Goal: Task Accomplishment & Management: Manage account settings

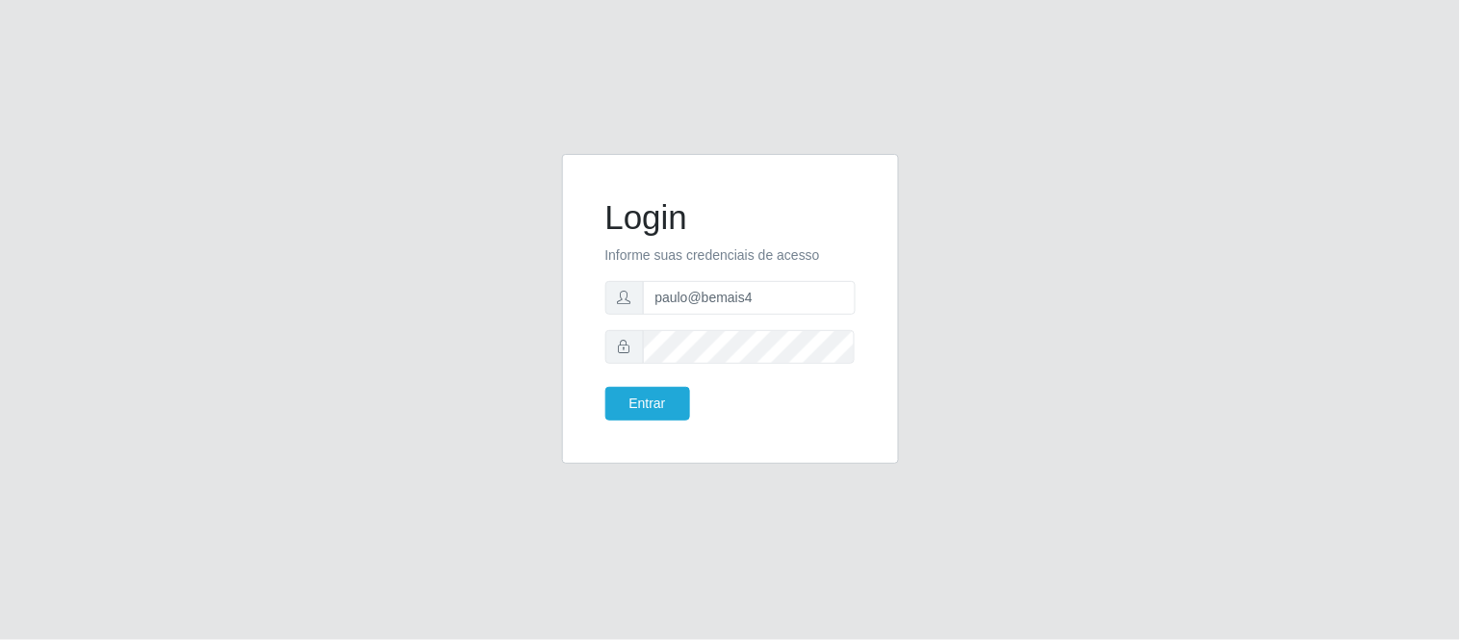
click at [669, 303] on input "paulo@bemais4" at bounding box center [749, 298] width 213 height 34
type input "juliomarques@redecompras"
click at [660, 399] on button "Entrar" at bounding box center [647, 404] width 85 height 34
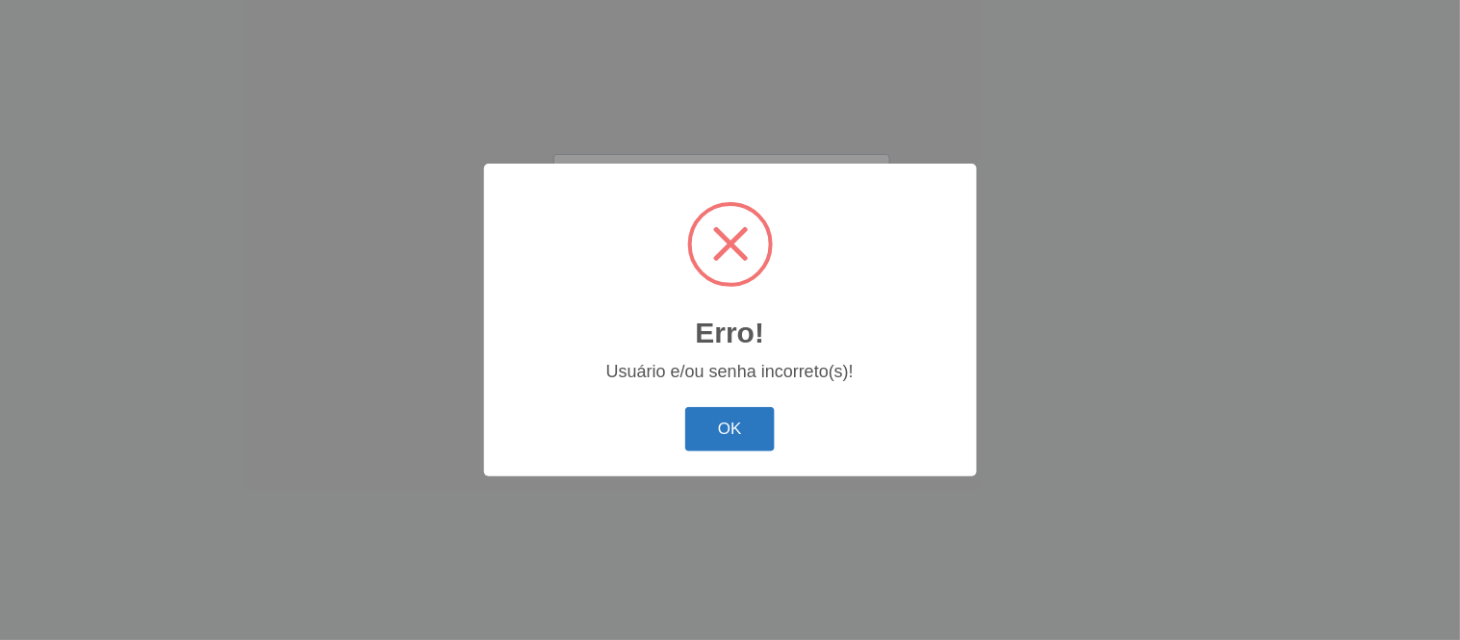
click at [742, 435] on button "OK" at bounding box center [730, 429] width 90 height 45
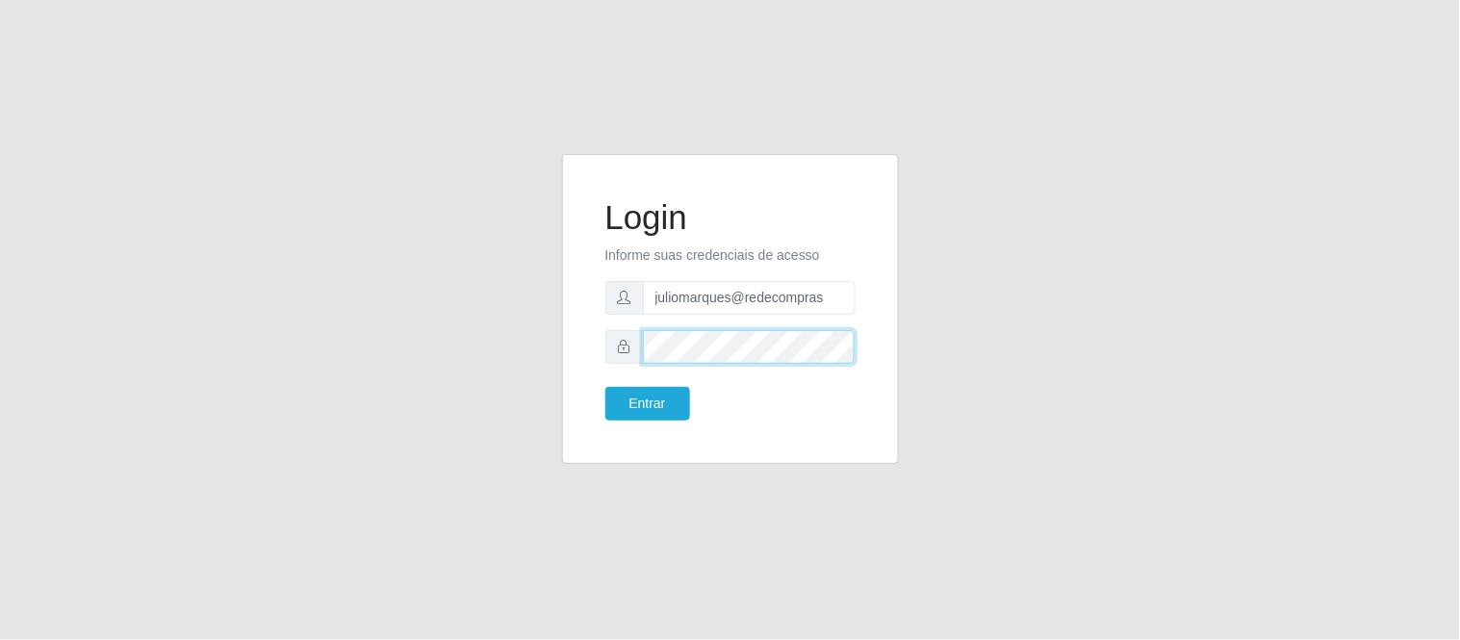
click at [579, 347] on div "Login Informe suas credenciais de acesso juliomarques@redecompras Entrar" at bounding box center [730, 309] width 337 height 310
click at [605, 387] on button "Entrar" at bounding box center [647, 404] width 85 height 34
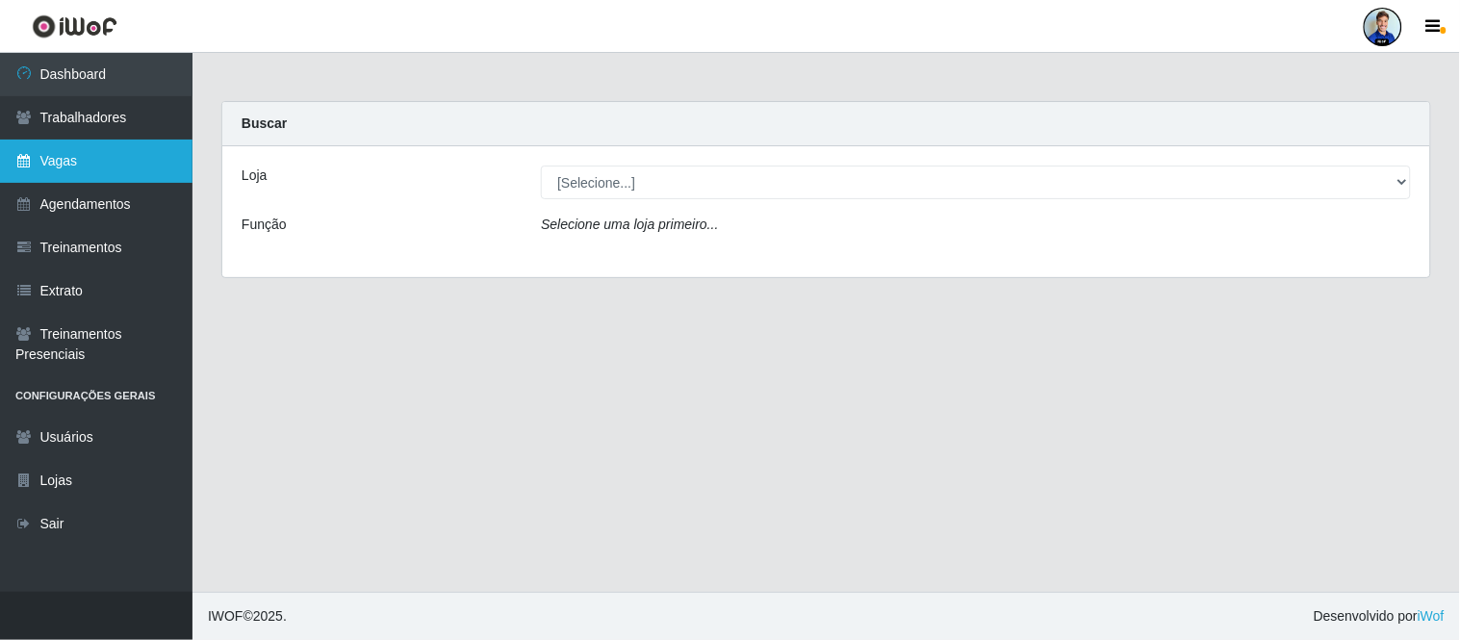
click at [98, 160] on link "Vagas" at bounding box center [96, 161] width 193 height 43
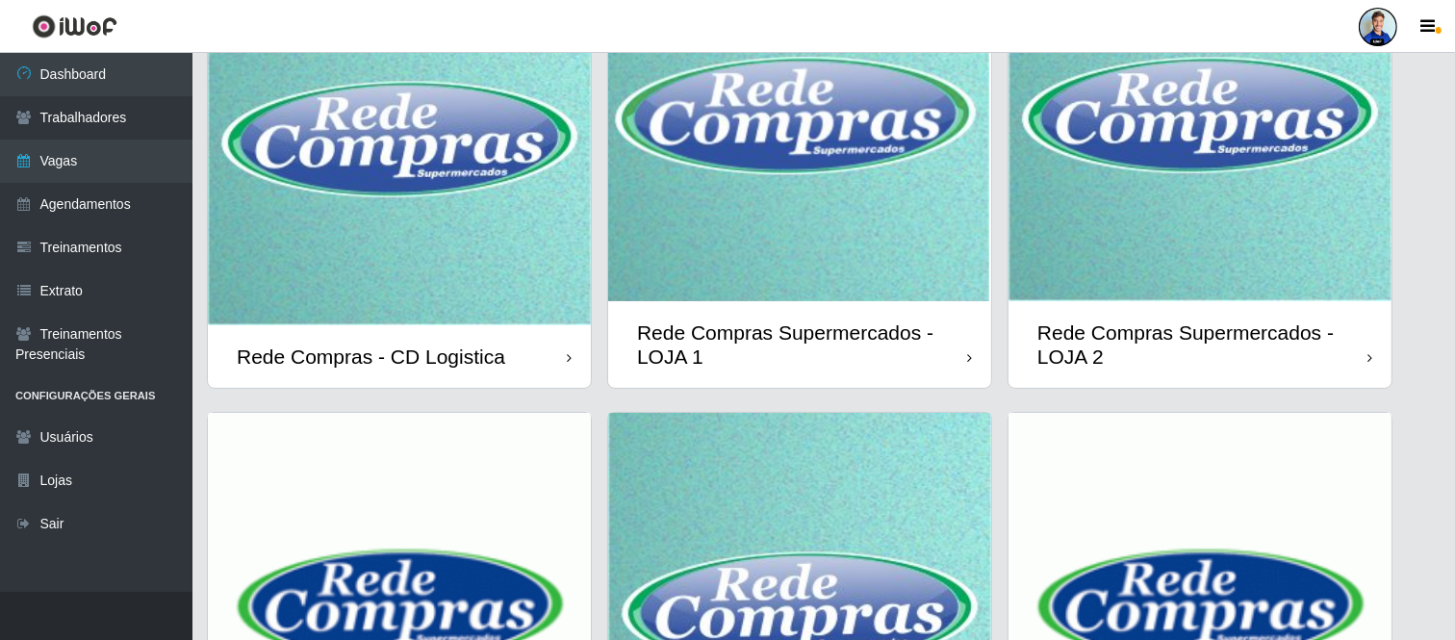
scroll to position [202, 0]
click at [385, 245] on img at bounding box center [399, 134] width 383 height 383
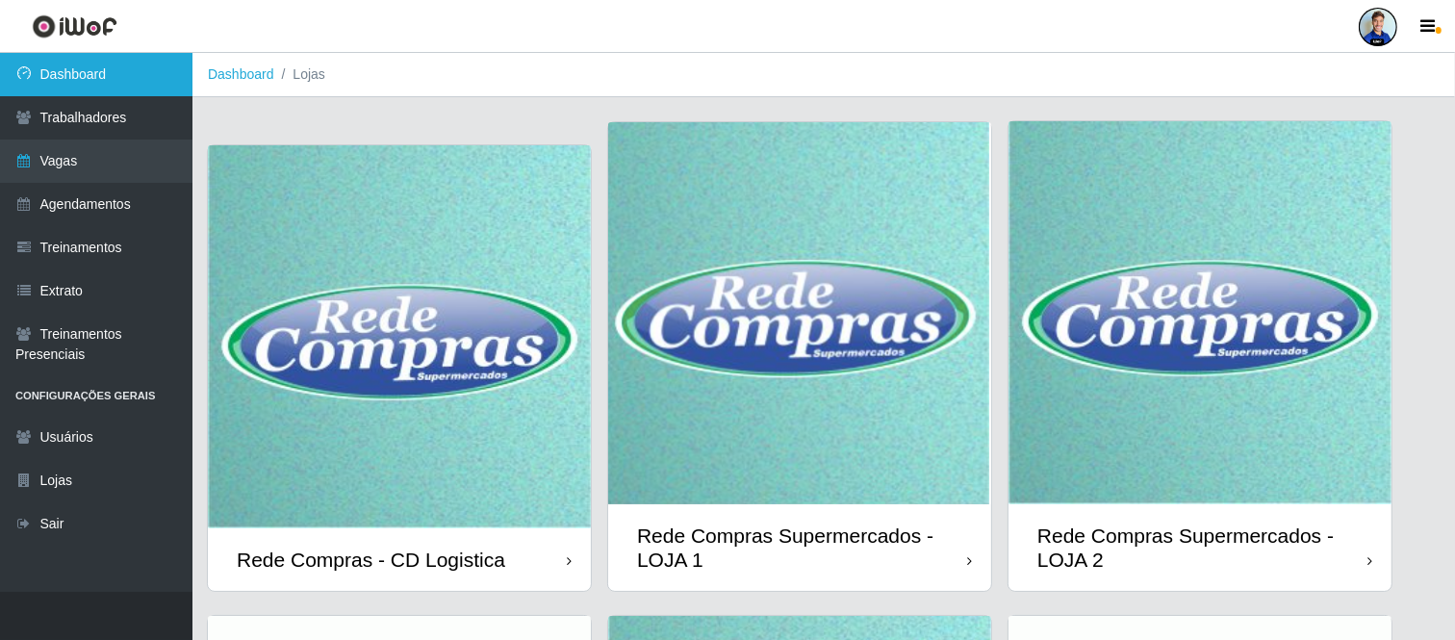
click at [97, 83] on link "Dashboard" at bounding box center [96, 74] width 193 height 43
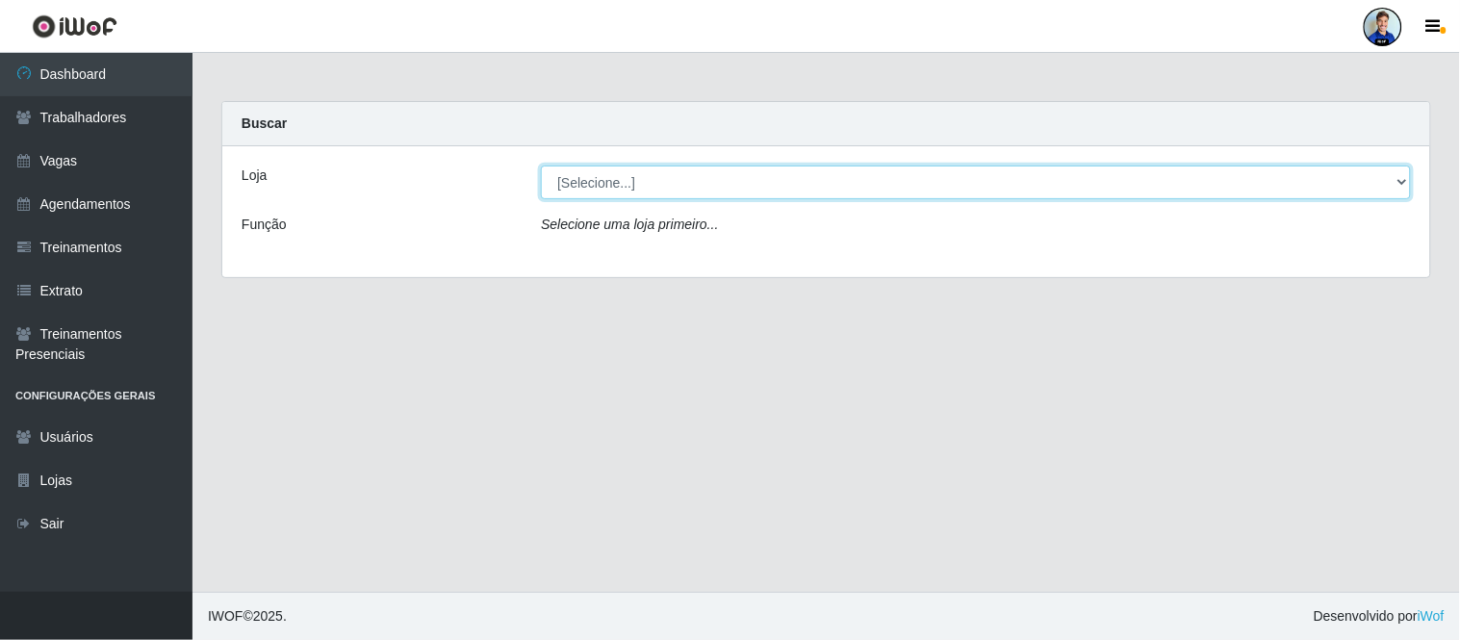
drag, startPoint x: 1025, startPoint y: 183, endPoint x: 1066, endPoint y: 183, distance: 40.4
click at [1066, 183] on select "[Selecione...] Rede Compras - CD Logistica Rede Compras Supermercados - LOJA 1 …" at bounding box center [976, 183] width 870 height 34
select select "429"
click at [541, 166] on select "[Selecione...] Rede Compras - CD Logistica Rede Compras Supermercados - LOJA 1 …" at bounding box center [976, 183] width 870 height 34
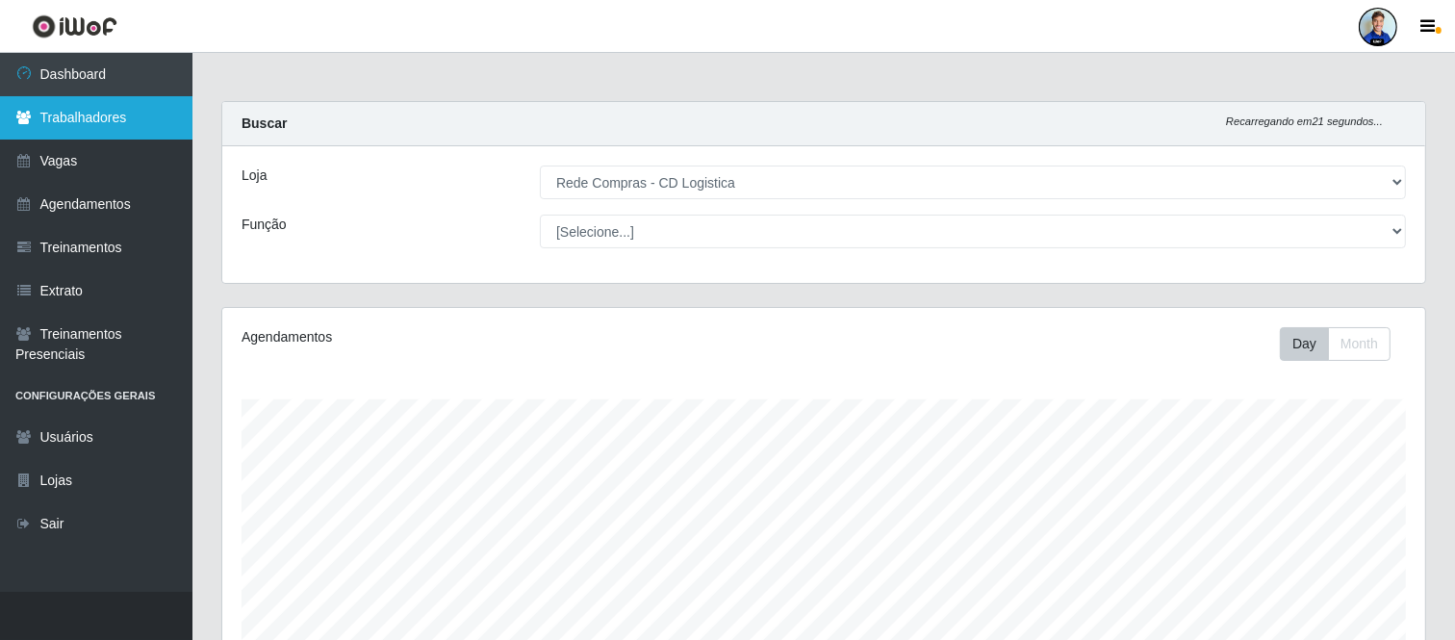
click at [97, 117] on link "Trabalhadores" at bounding box center [96, 117] width 193 height 43
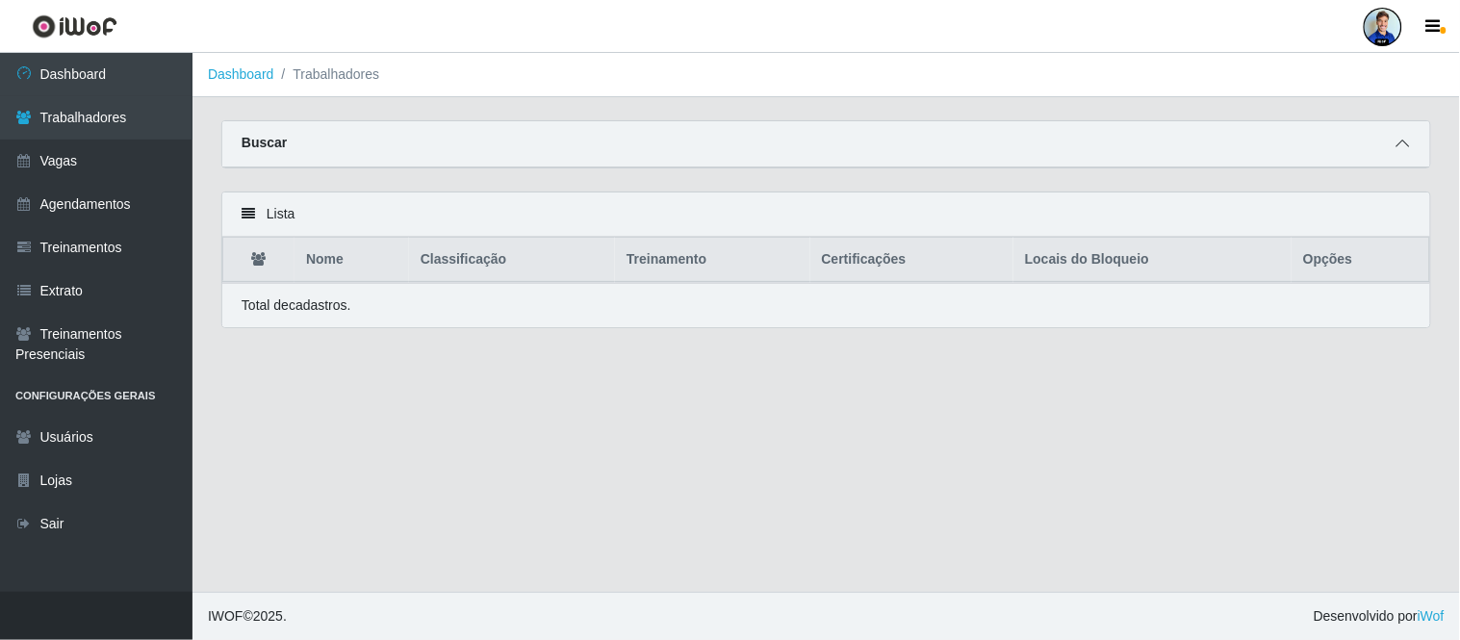
click at [1408, 146] on icon at bounding box center [1403, 143] width 13 height 13
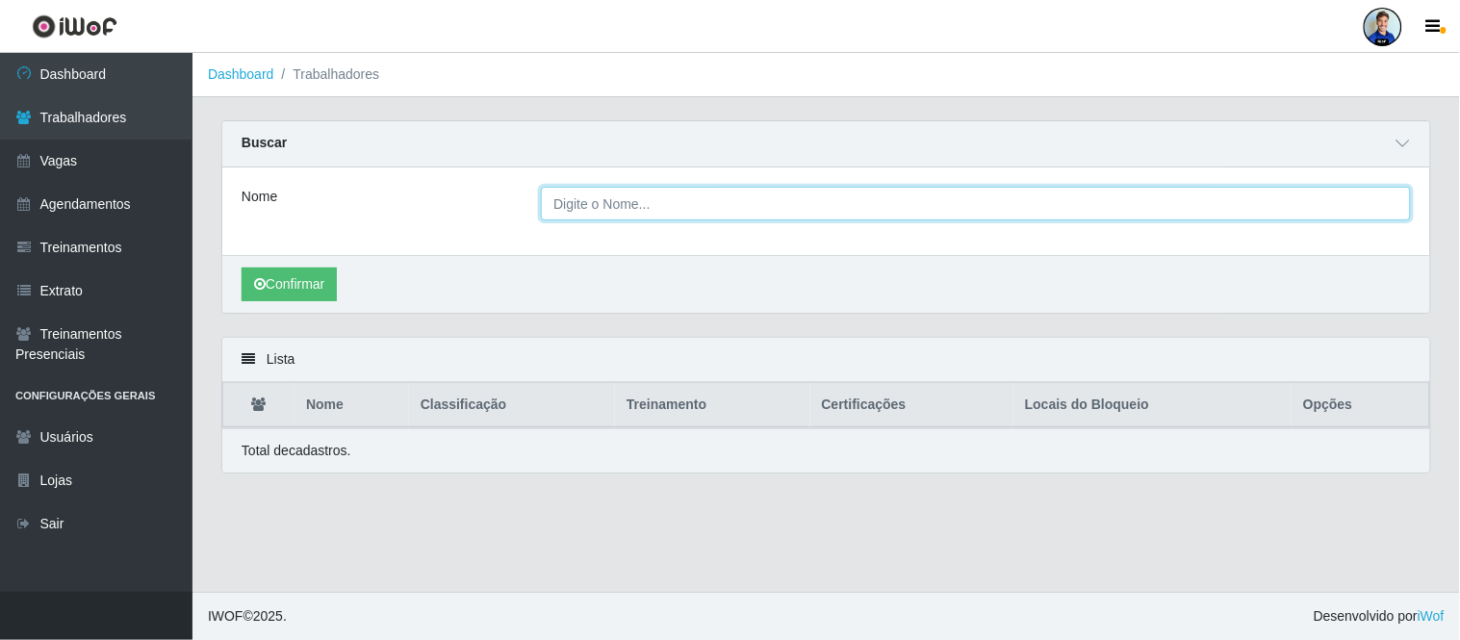
click at [638, 210] on input "Nome" at bounding box center [976, 204] width 870 height 34
type input "cauan"
click at [242, 268] on button "Confirmar" at bounding box center [289, 285] width 95 height 34
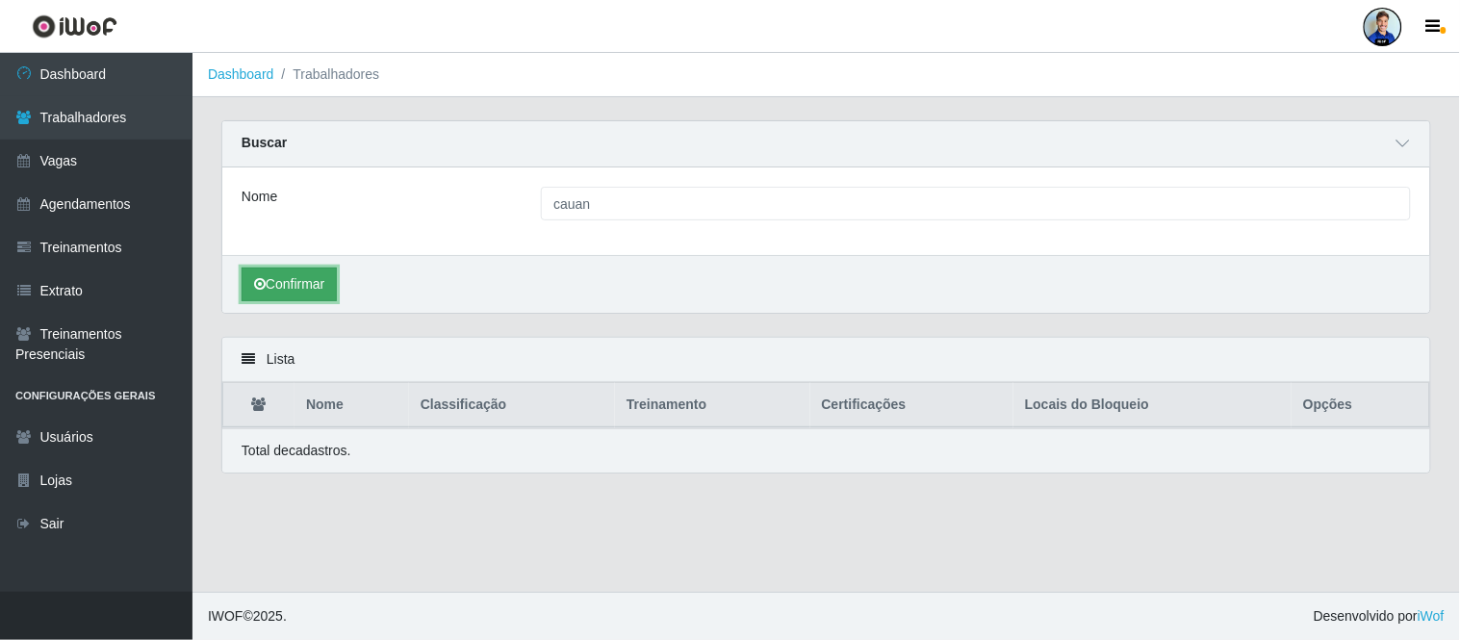
click at [291, 281] on button "Confirmar" at bounding box center [289, 285] width 95 height 34
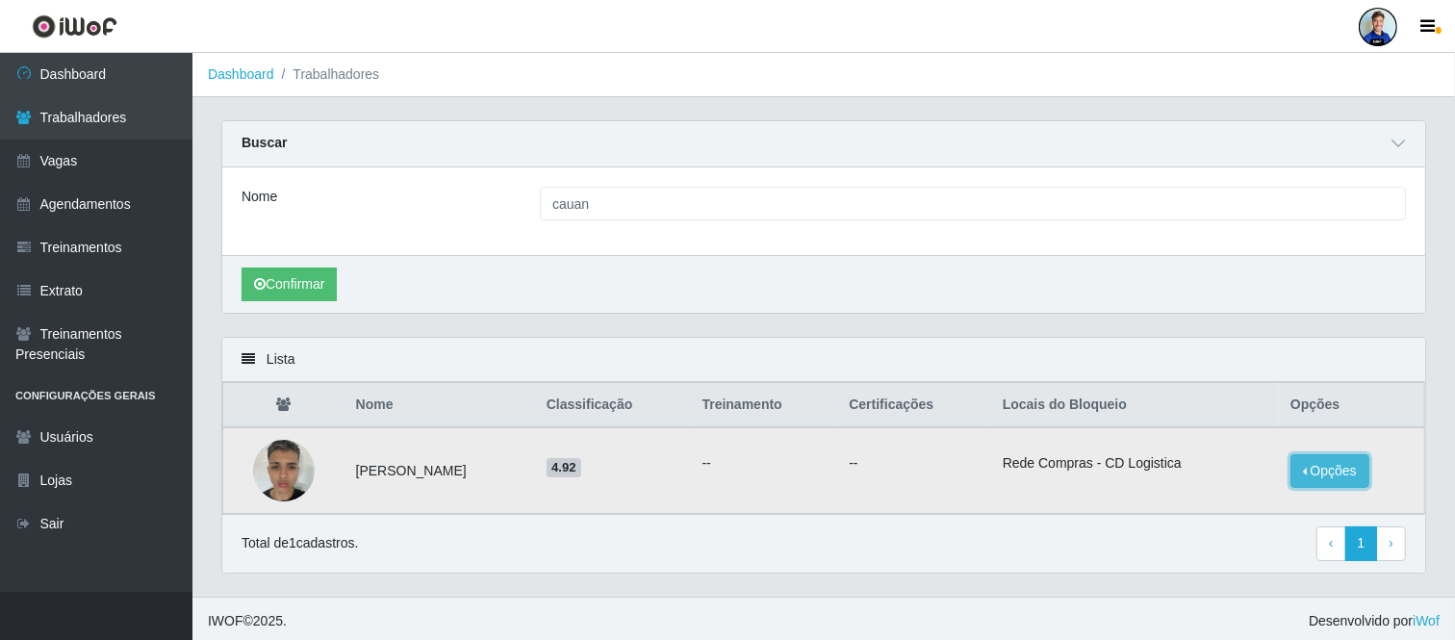
click at [1338, 472] on button "Opções" at bounding box center [1330, 471] width 79 height 34
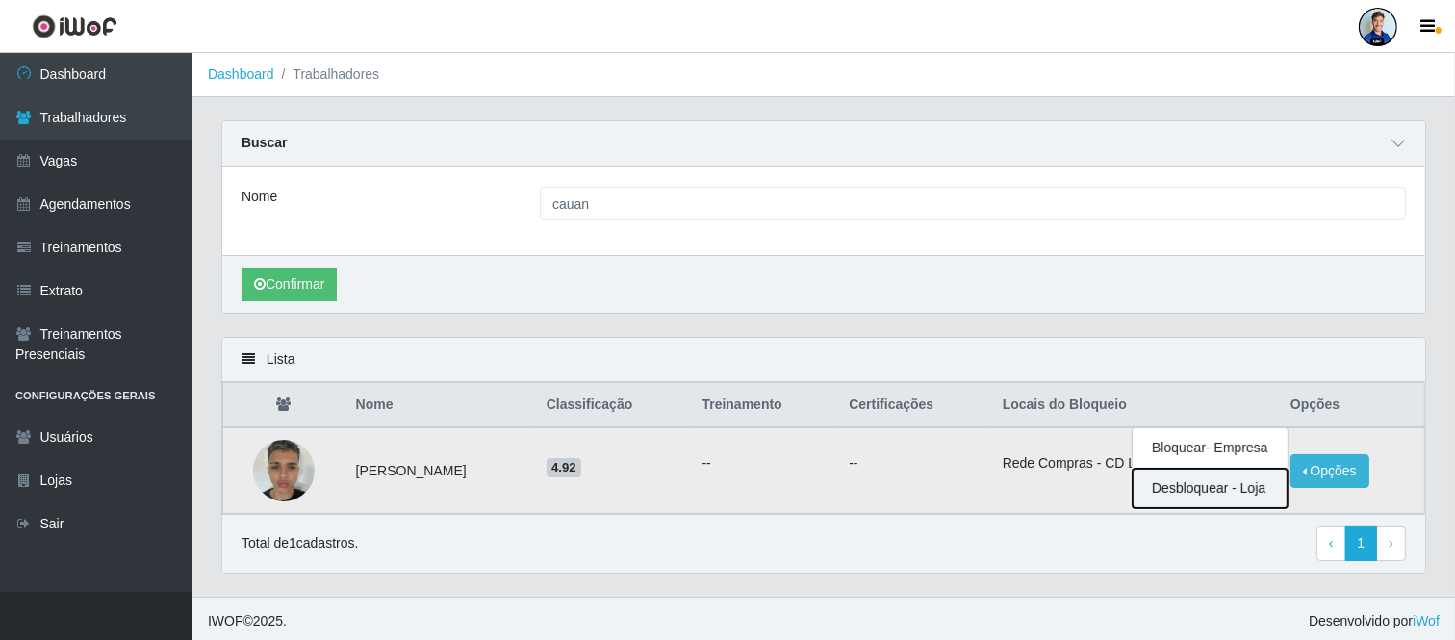
click at [1196, 483] on button "Desbloquear - Loja" at bounding box center [1210, 488] width 155 height 39
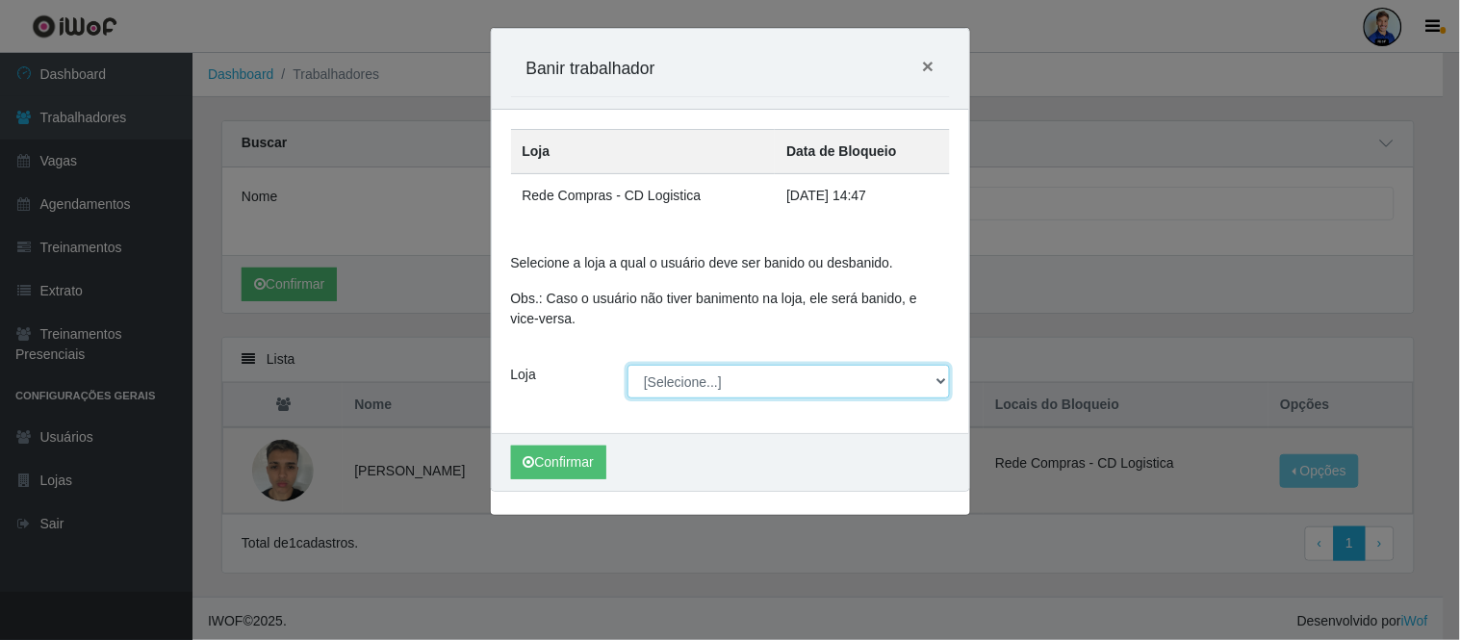
click at [741, 371] on select "[Selecione...] Rede Compras - CD Logistica Rede Compras Supermercados - LOJA 1 …" at bounding box center [789, 382] width 322 height 34
select select "429"
click at [628, 365] on select "[Selecione...] Rede Compras - CD Logistica Rede Compras Supermercados - LOJA 1 …" at bounding box center [789, 382] width 322 height 34
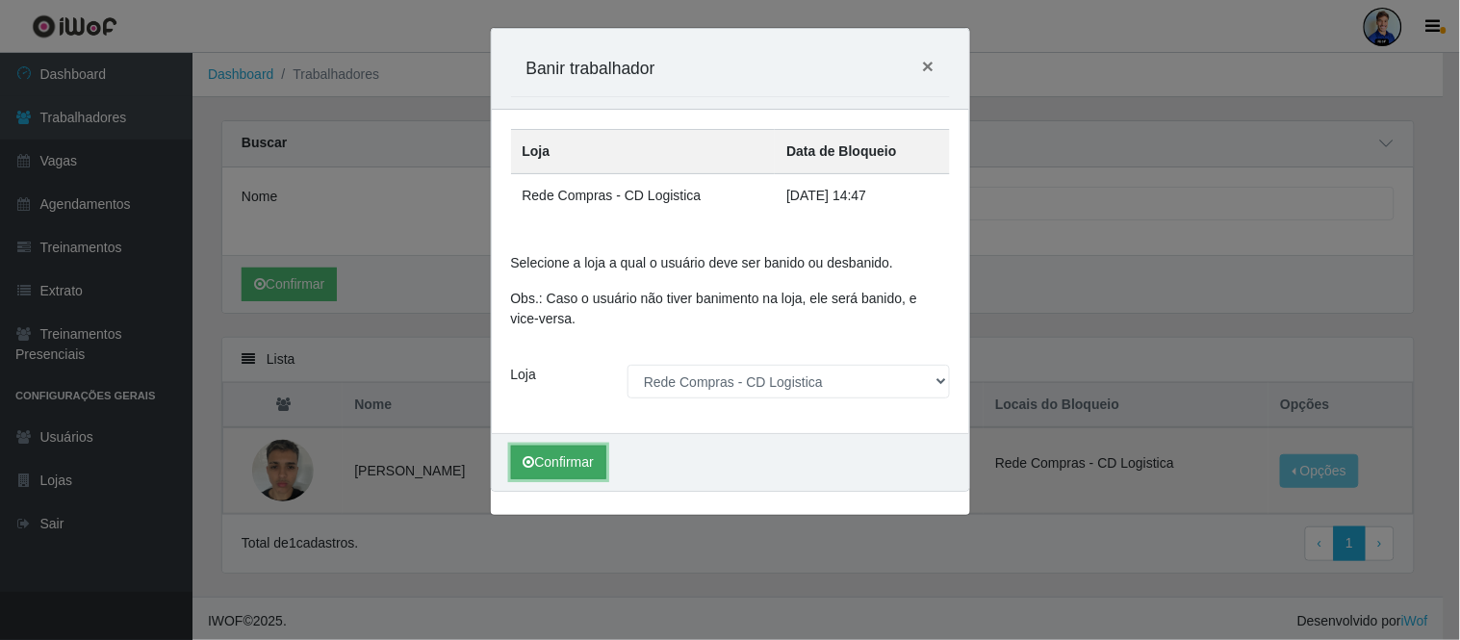
click at [574, 458] on button "Confirmar" at bounding box center [558, 463] width 95 height 34
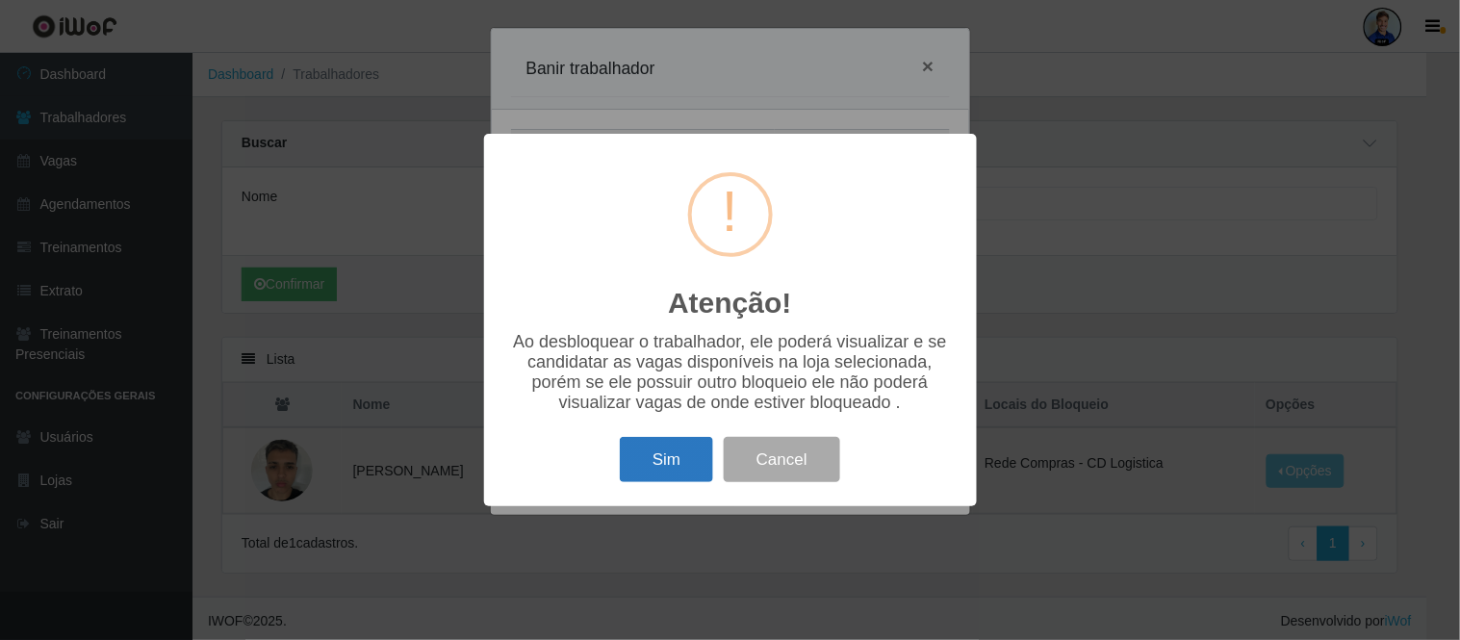
click at [674, 462] on button "Sim" at bounding box center [666, 459] width 93 height 45
